Goal: Transaction & Acquisition: Subscribe to service/newsletter

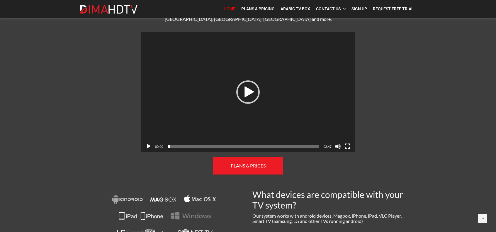
scroll to position [146, 0]
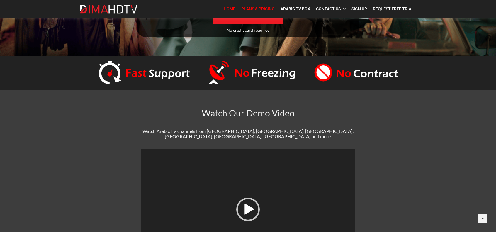
click at [253, 6] on link "Plans & Pricing" at bounding box center [257, 9] width 39 height 12
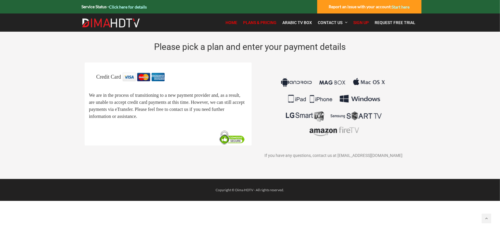
click at [236, 22] on span "Home" at bounding box center [232, 22] width 12 height 5
